Goal: Task Accomplishment & Management: Manage account settings

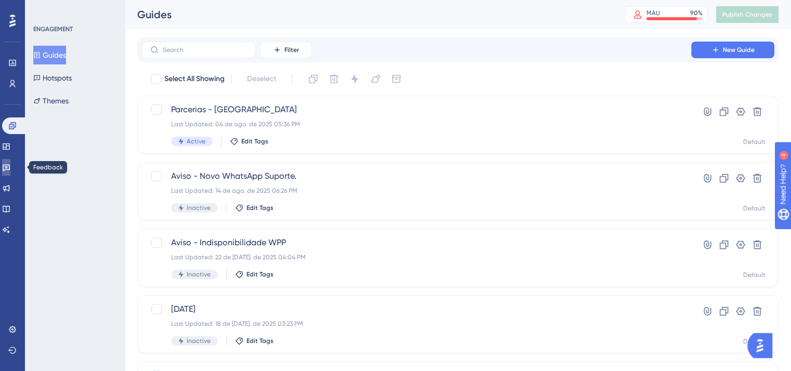
click at [10, 167] on link at bounding box center [6, 167] width 8 height 17
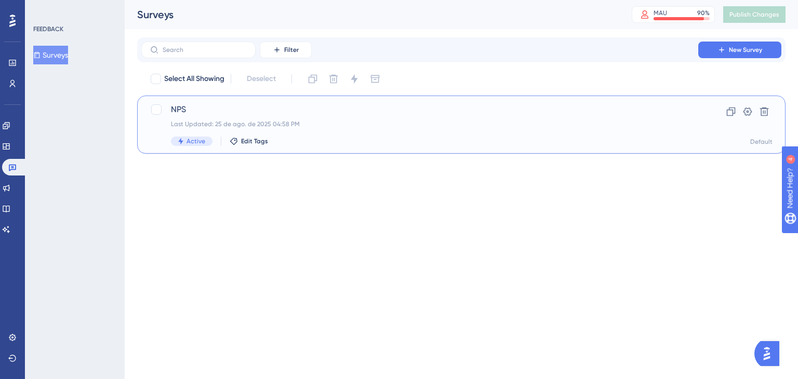
click at [279, 116] on div "NPS Last Updated: 25 de ago. de 2025 04:58 PM Active Edit Tags" at bounding box center [420, 124] width 498 height 43
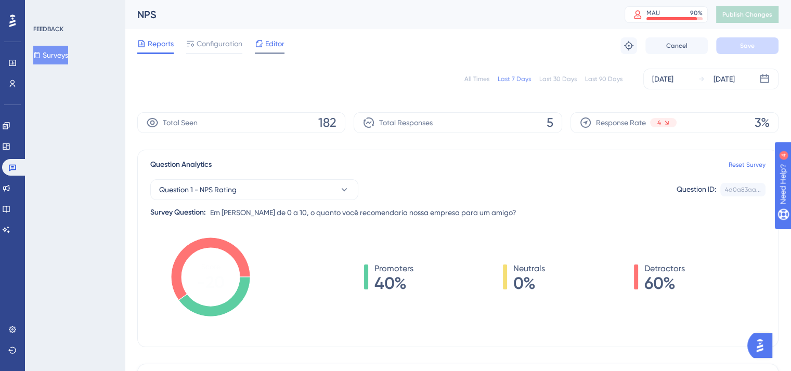
click at [276, 48] on span "Editor" at bounding box center [274, 43] width 19 height 12
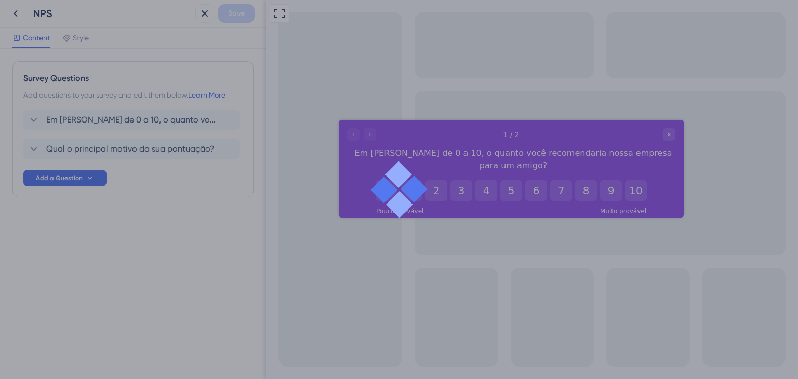
click at [142, 48] on div at bounding box center [399, 189] width 798 height 379
drag, startPoint x: 582, startPoint y: 96, endPoint x: 601, endPoint y: 106, distance: 21.4
click at [601, 106] on div at bounding box center [399, 189] width 798 height 379
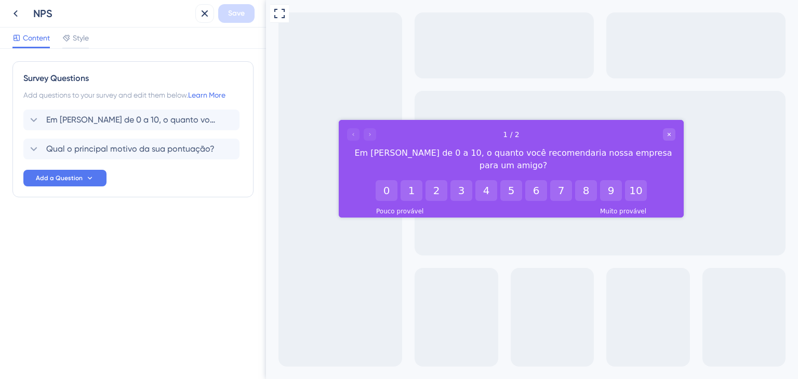
click at [601, 106] on div "Full Screen Preview" at bounding box center [532, 189] width 532 height 379
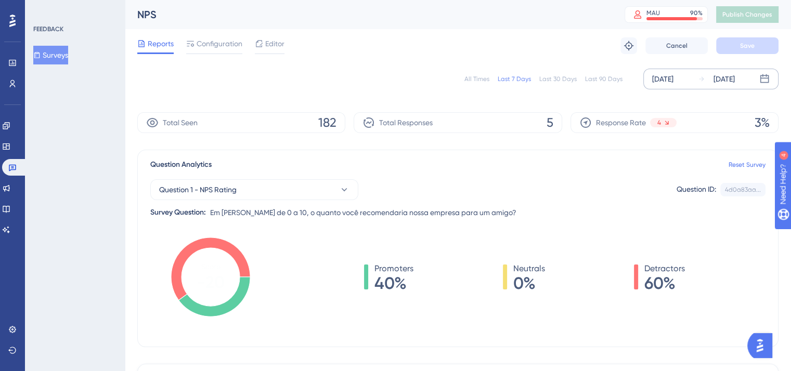
click at [670, 75] on div "[DATE]" at bounding box center [662, 79] width 21 height 12
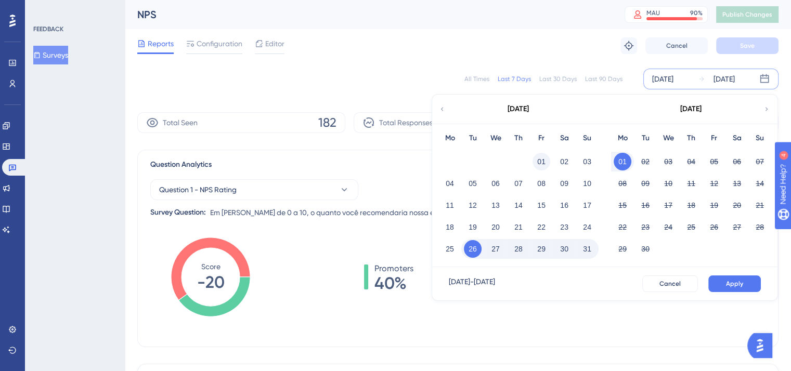
click at [547, 163] on button "01" at bounding box center [541, 162] width 18 height 18
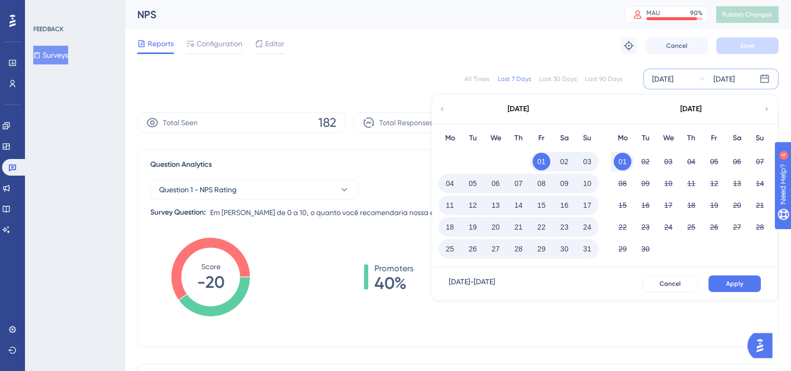
click at [592, 248] on button "31" at bounding box center [587, 249] width 18 height 18
click at [729, 279] on button "Apply" at bounding box center [734, 284] width 53 height 17
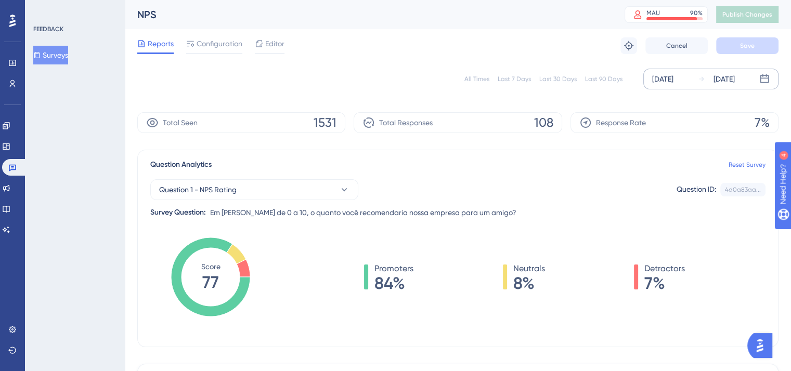
click at [384, 85] on div "All Times Last 7 Days Last 30 Days Last 90 Days [DATE] [DATE]" at bounding box center [457, 79] width 641 height 21
click at [272, 46] on span "Editor" at bounding box center [274, 43] width 19 height 12
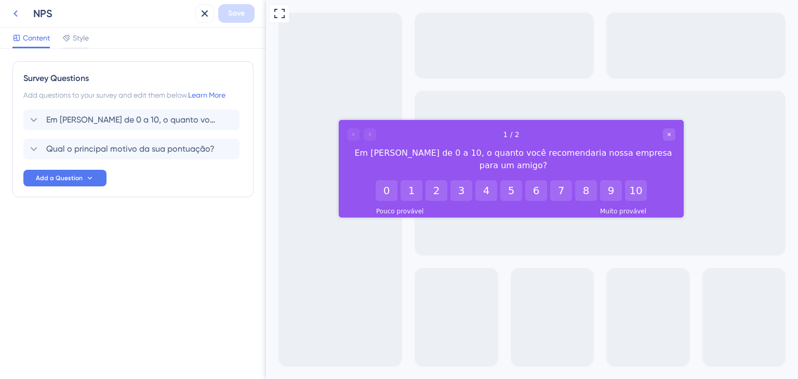
click at [19, 15] on icon at bounding box center [15, 13] width 12 height 12
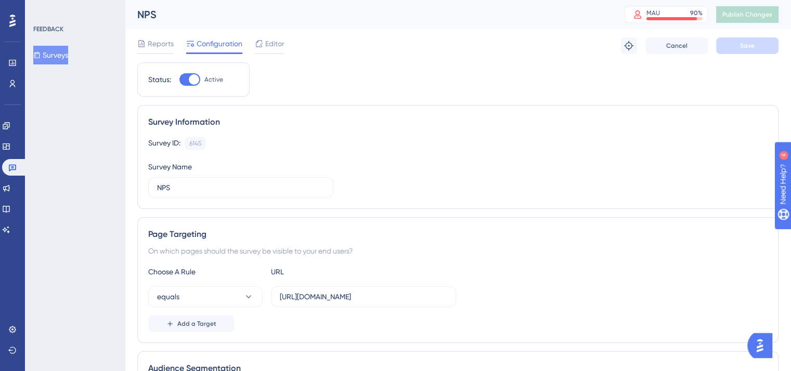
click at [190, 77] on div at bounding box center [194, 79] width 10 height 10
click at [179, 80] on input "Active" at bounding box center [179, 80] width 1 height 1
checkbox input "false"
click at [732, 47] on button "Save" at bounding box center [747, 45] width 62 height 17
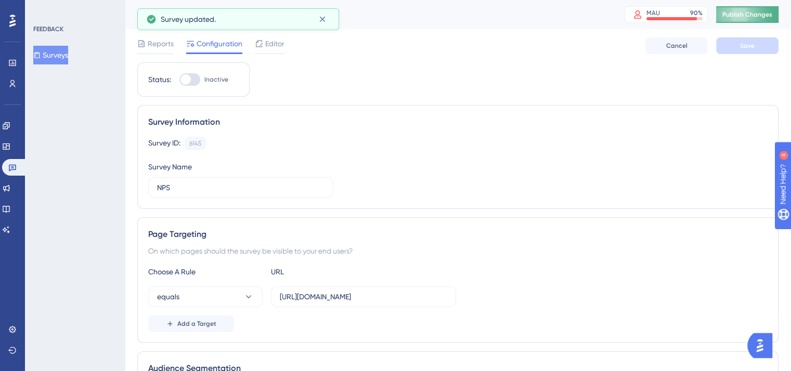
click at [741, 9] on button "Publish Changes" at bounding box center [747, 14] width 62 height 17
click at [145, 48] on div at bounding box center [141, 43] width 8 height 12
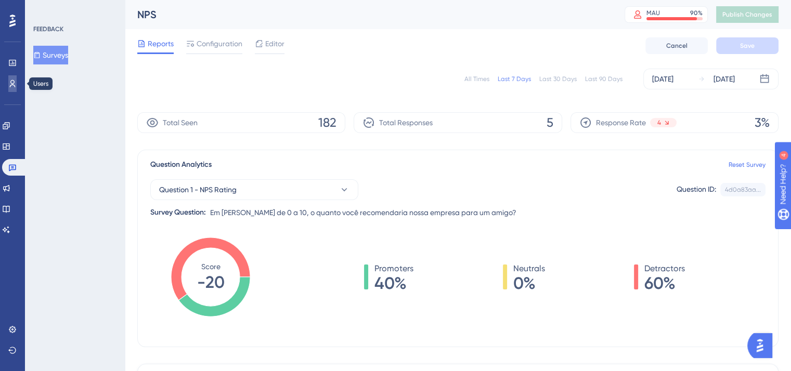
click at [13, 82] on icon at bounding box center [12, 84] width 8 height 8
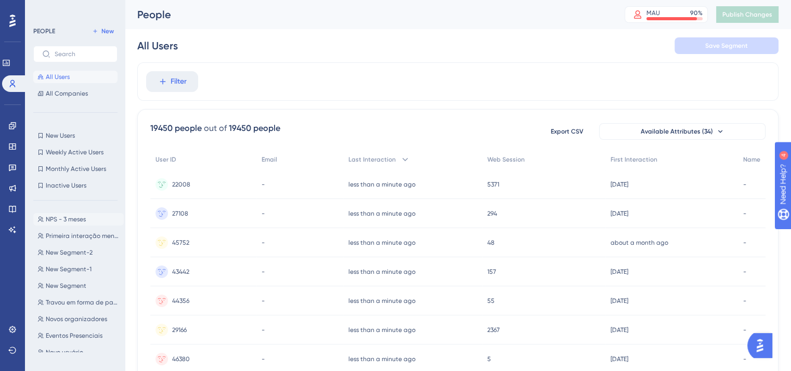
click at [68, 220] on span "NPS - 3 meses" at bounding box center [66, 219] width 40 height 8
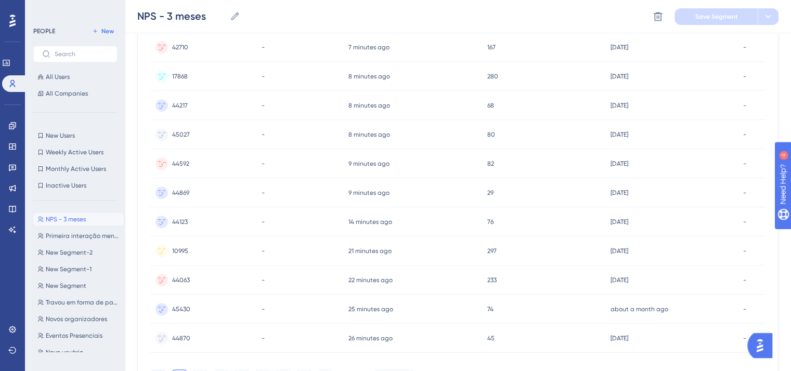
scroll to position [464, 0]
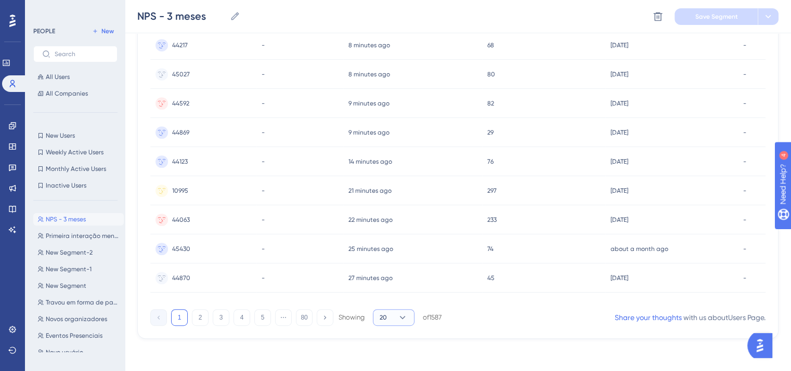
click at [407, 320] on icon at bounding box center [402, 317] width 10 height 10
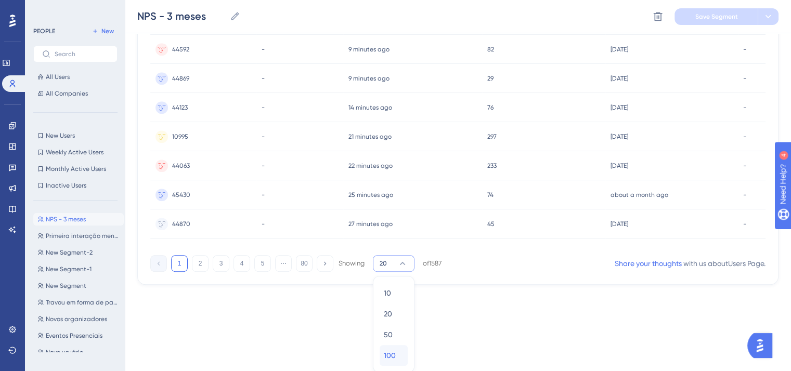
click at [393, 354] on span "100" at bounding box center [390, 355] width 12 height 12
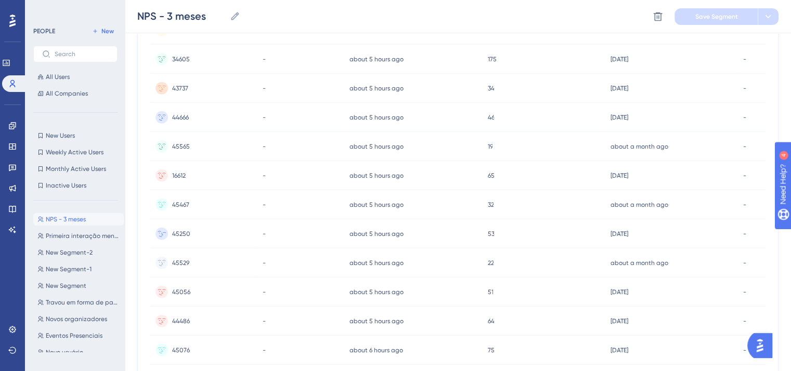
scroll to position [2793, 0]
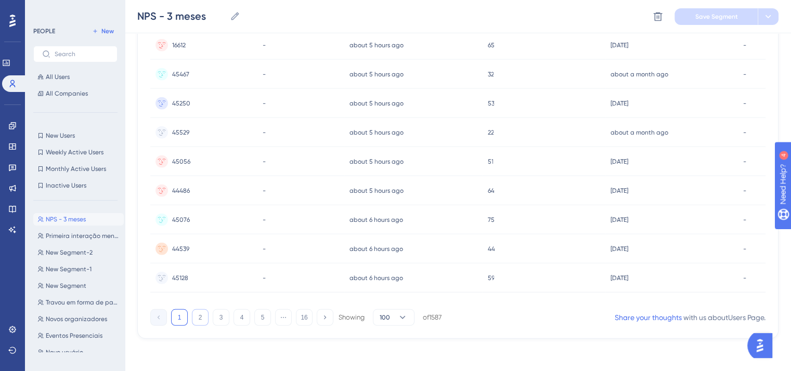
click at [197, 319] on button "2" at bounding box center [200, 317] width 17 height 17
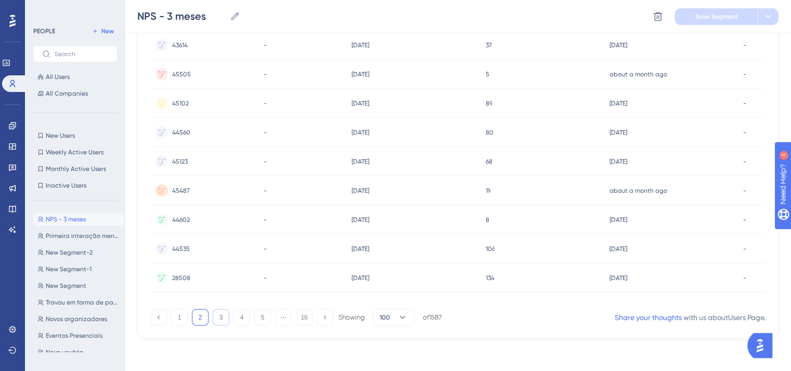
click at [225, 320] on button "3" at bounding box center [221, 317] width 17 height 17
click at [234, 322] on button "4" at bounding box center [241, 317] width 17 height 17
click at [256, 322] on button "5" at bounding box center [262, 317] width 17 height 17
click at [239, 319] on button "5" at bounding box center [241, 317] width 17 height 17
click at [224, 317] on button "4" at bounding box center [221, 317] width 17 height 17
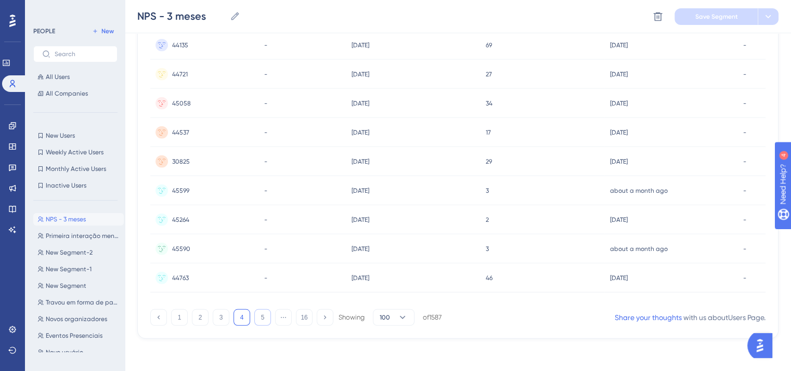
click at [258, 321] on button "5" at bounding box center [262, 317] width 17 height 17
